Goal: Find specific page/section: Find specific page/section

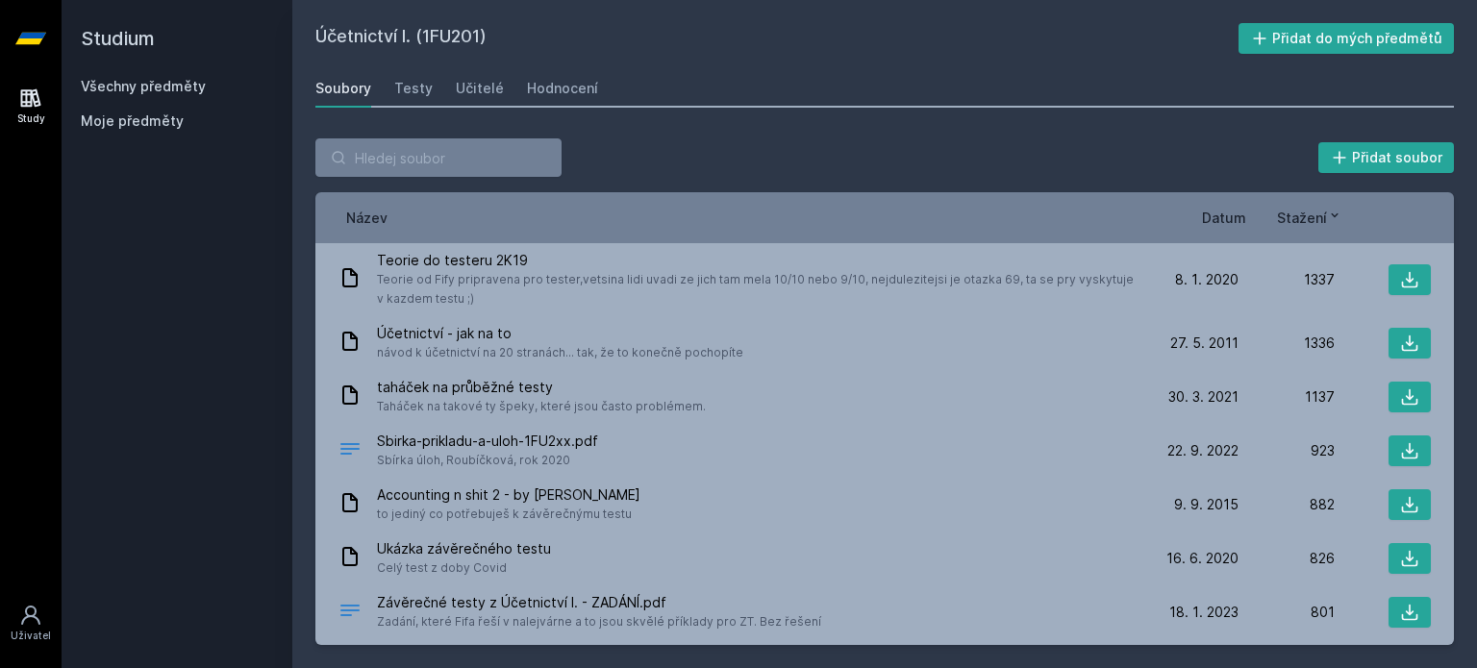
click at [118, 88] on link "Všechny předměty" at bounding box center [143, 86] width 125 height 16
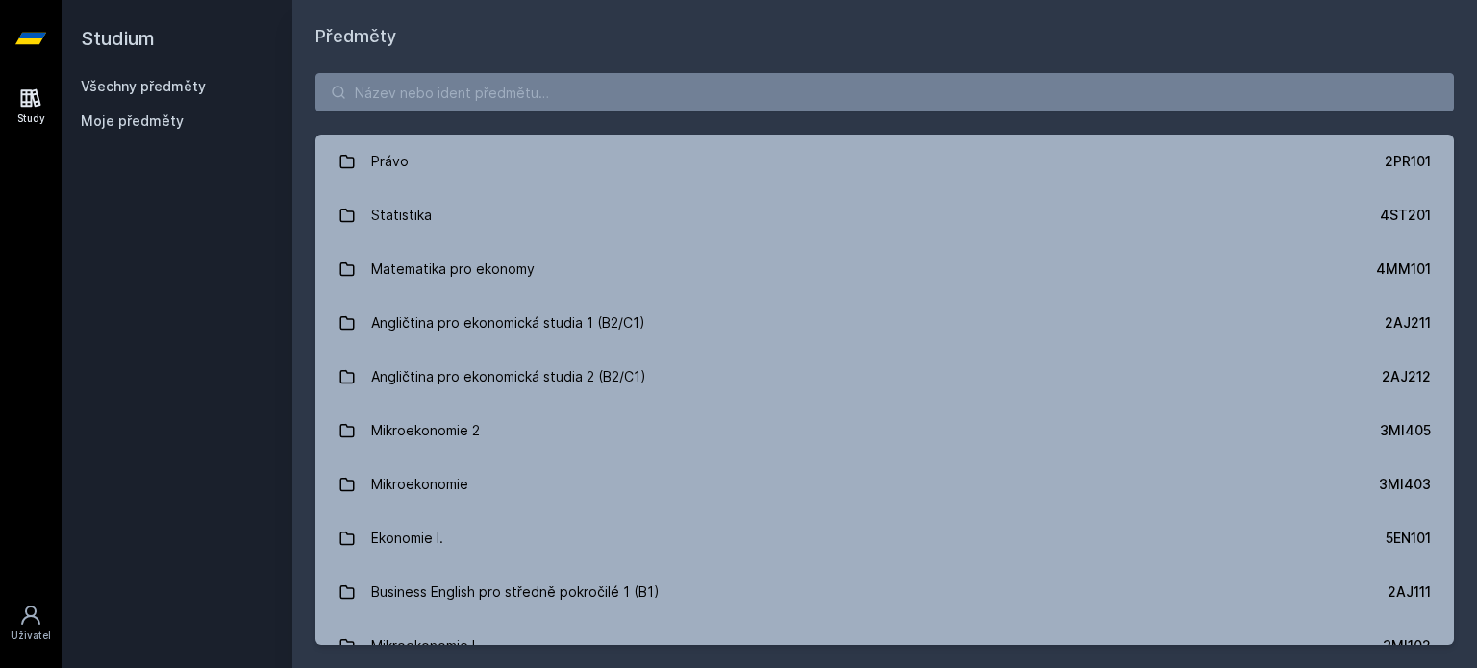
click at [512, 64] on div "Právo 2PR101 Statistika 4ST201 Matematika pro ekonomy 4MM101 Angličtina pro eko…" at bounding box center [884, 359] width 1185 height 618
click at [507, 77] on input "search" at bounding box center [884, 92] width 1138 height 38
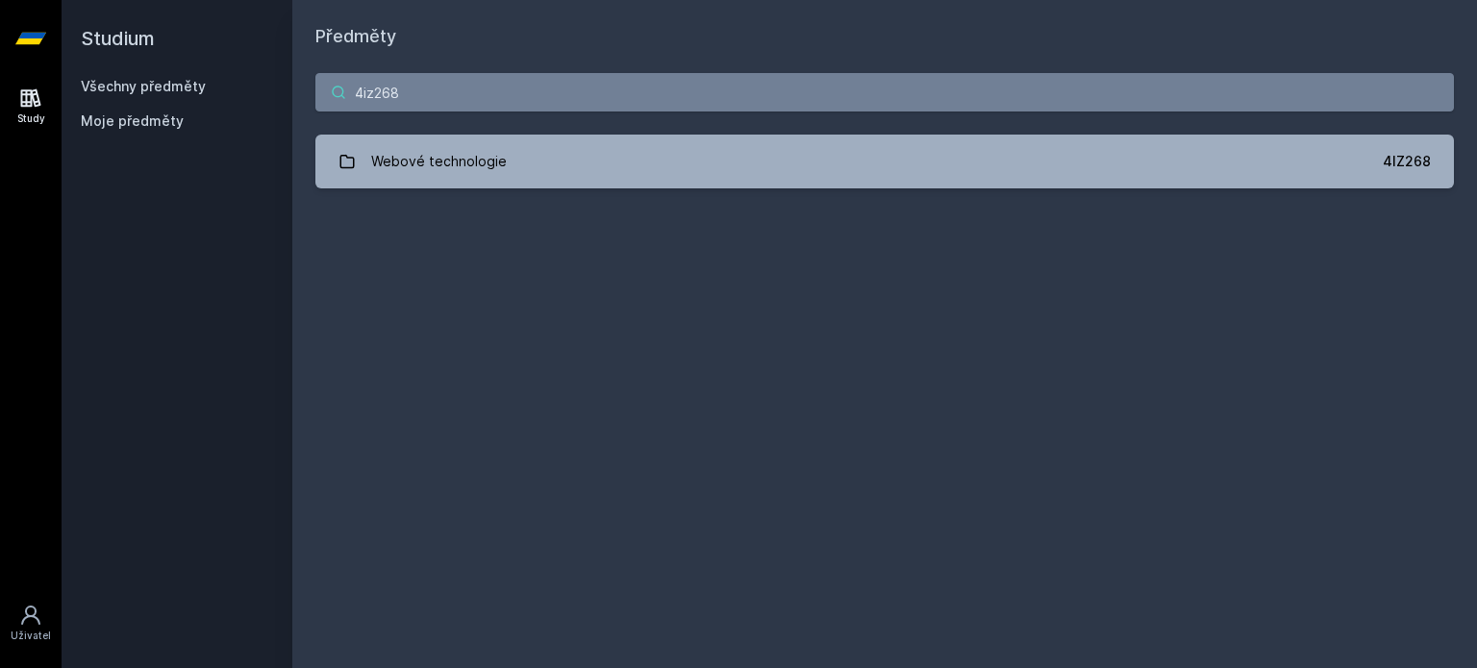
type input "4iz268"
click at [560, 200] on div "4iz268 Webové technologie 4IZ268 Jejda, něco se pokazilo." at bounding box center [884, 131] width 1185 height 162
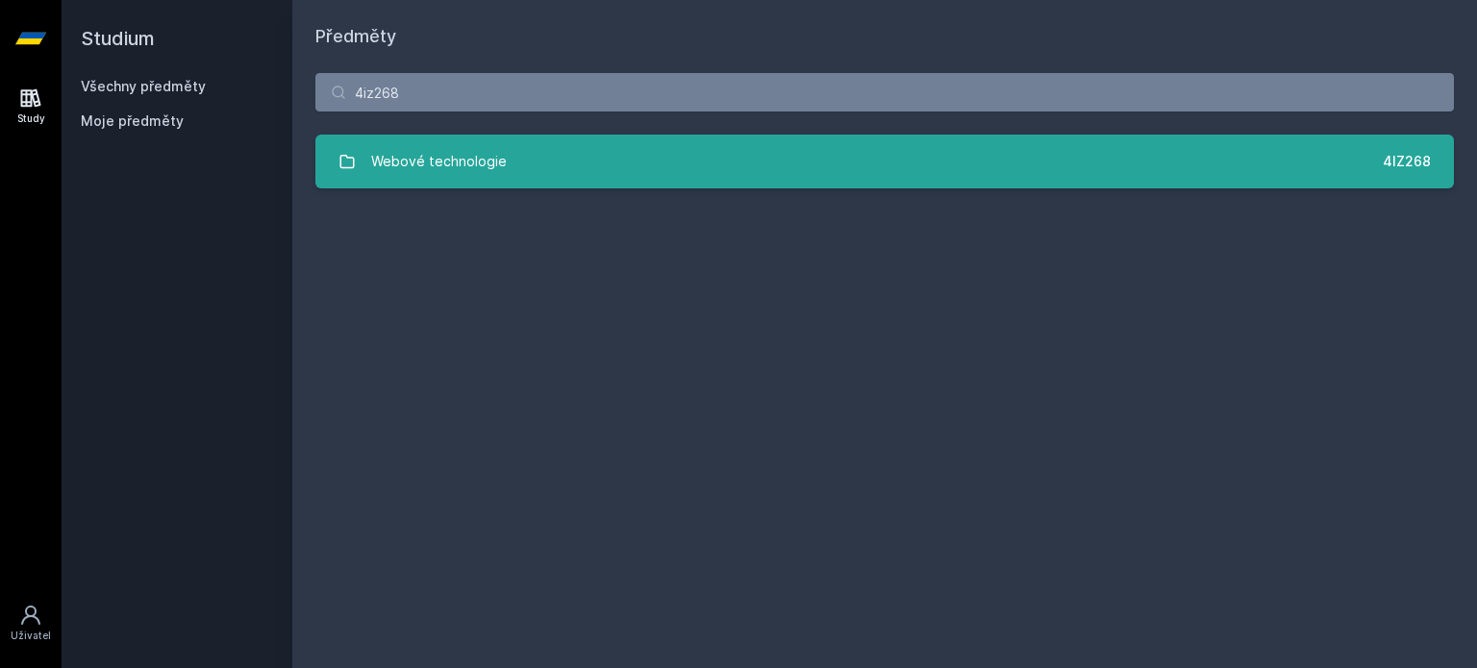
click at [542, 146] on link "Webové technologie 4IZ268" at bounding box center [884, 162] width 1138 height 54
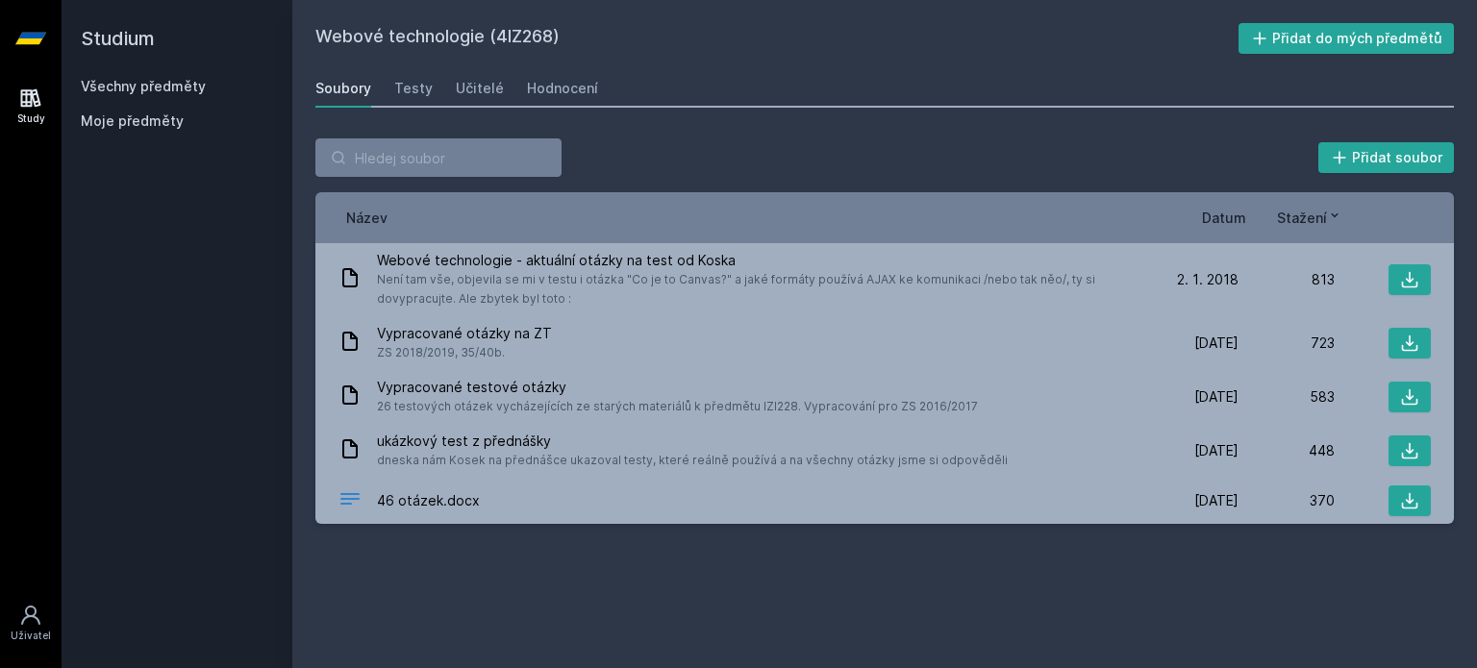
click at [1225, 209] on span "Datum" at bounding box center [1224, 218] width 44 height 20
